Goal: Obtain resource: Download file/media

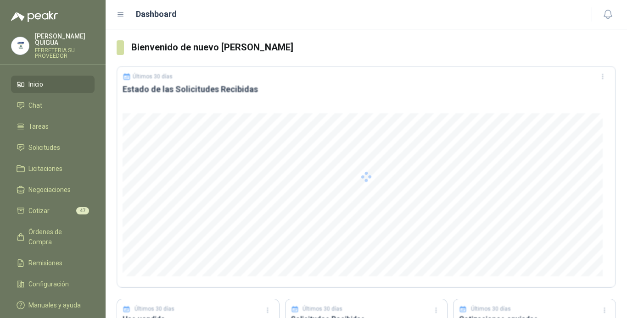
click at [319, 230] on div at bounding box center [366, 177] width 499 height 222
click at [29, 97] on link "Chat" at bounding box center [52, 105] width 83 height 17
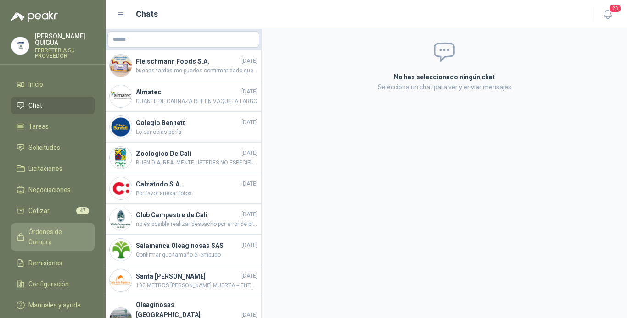
click at [68, 227] on span "Órdenes de Compra" at bounding box center [56, 237] width 57 height 20
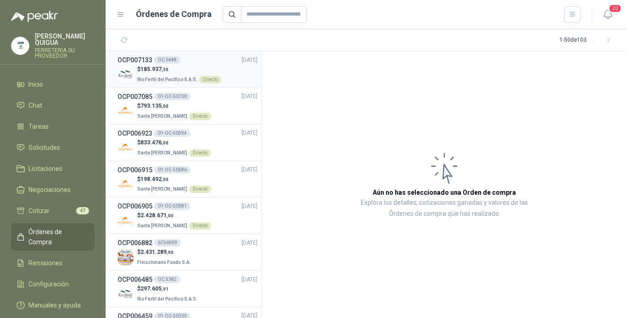
click at [160, 68] on span "185.937 ,50" at bounding box center [154, 69] width 28 height 6
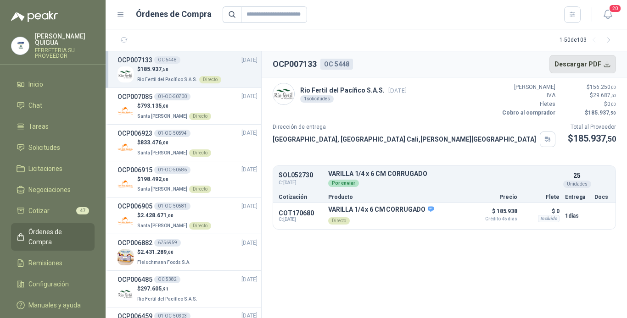
click at [474, 65] on button "Descargar PDF" at bounding box center [582, 64] width 67 height 18
click at [474, 61] on button "Descargar PDF" at bounding box center [582, 64] width 67 height 18
click at [474, 63] on button "Descargar PDF" at bounding box center [582, 64] width 67 height 18
click at [172, 102] on p "$ 793.135 ,00" at bounding box center [174, 106] width 74 height 9
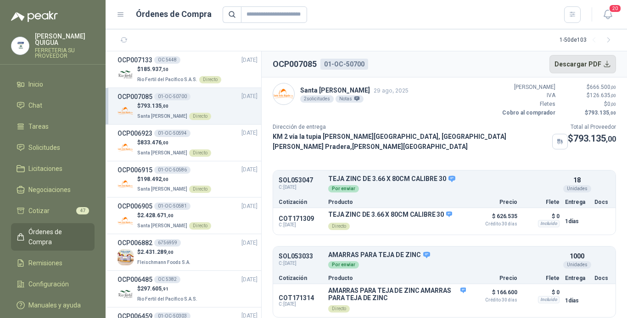
click at [474, 62] on button "Descargar PDF" at bounding box center [582, 64] width 67 height 18
